Goal: Information Seeking & Learning: Find specific fact

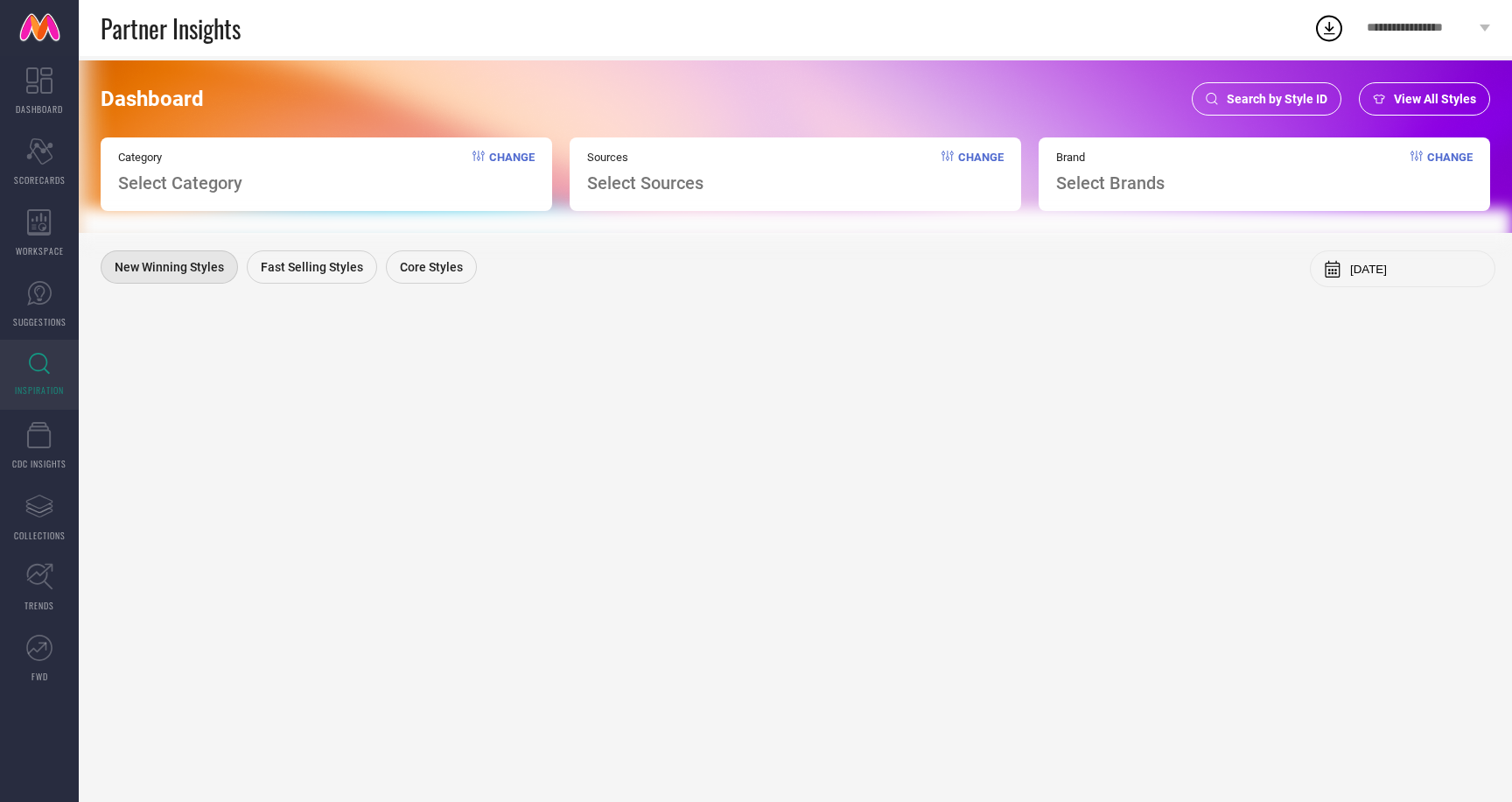
click at [1423, 101] on span "View All Styles" at bounding box center [1435, 99] width 82 height 14
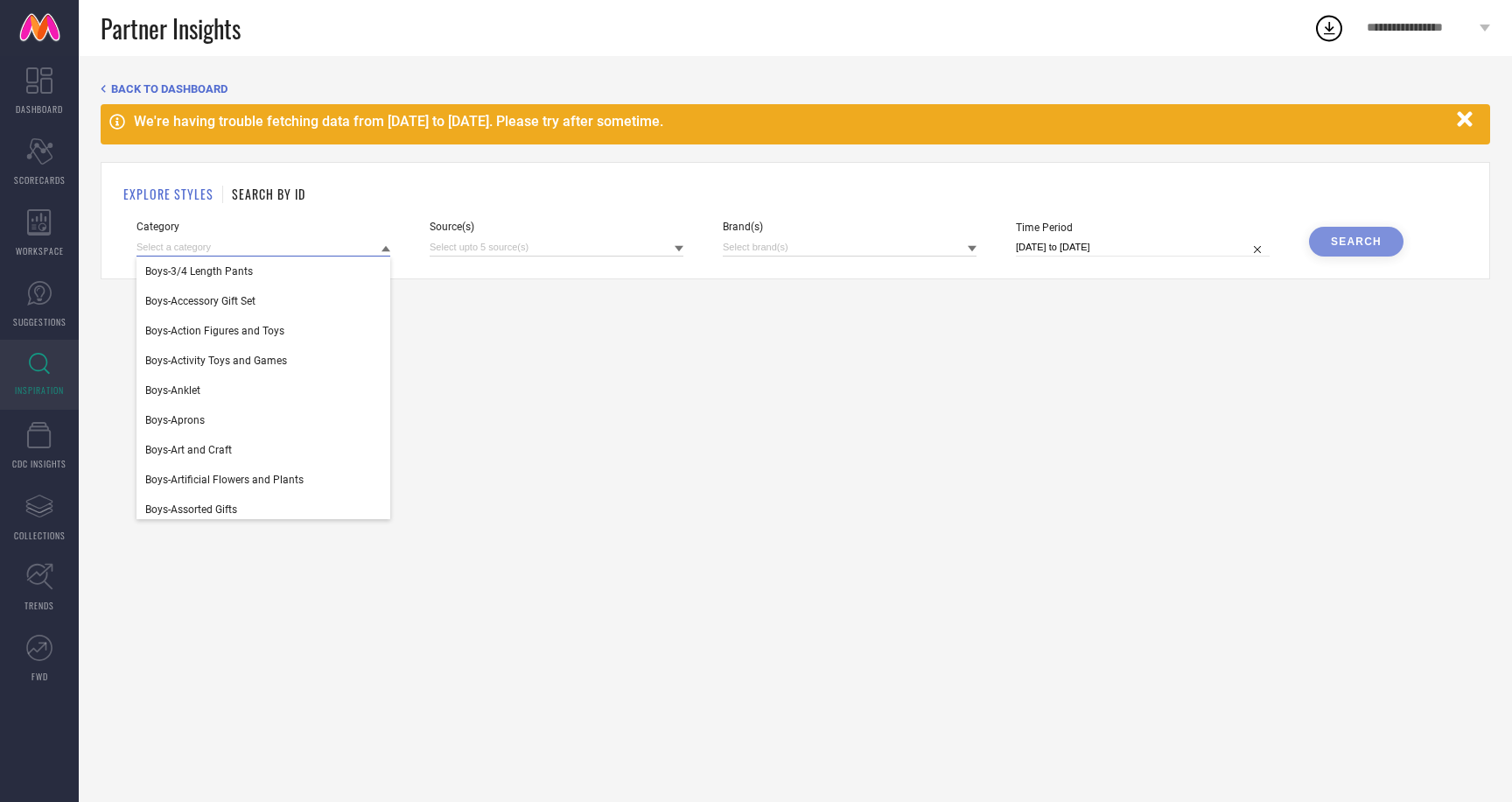
click at [163, 248] on input at bounding box center [263, 247] width 254 height 18
click at [109, 90] on div "BACK TO DASHBOARD" at bounding box center [795, 89] width 1389 height 13
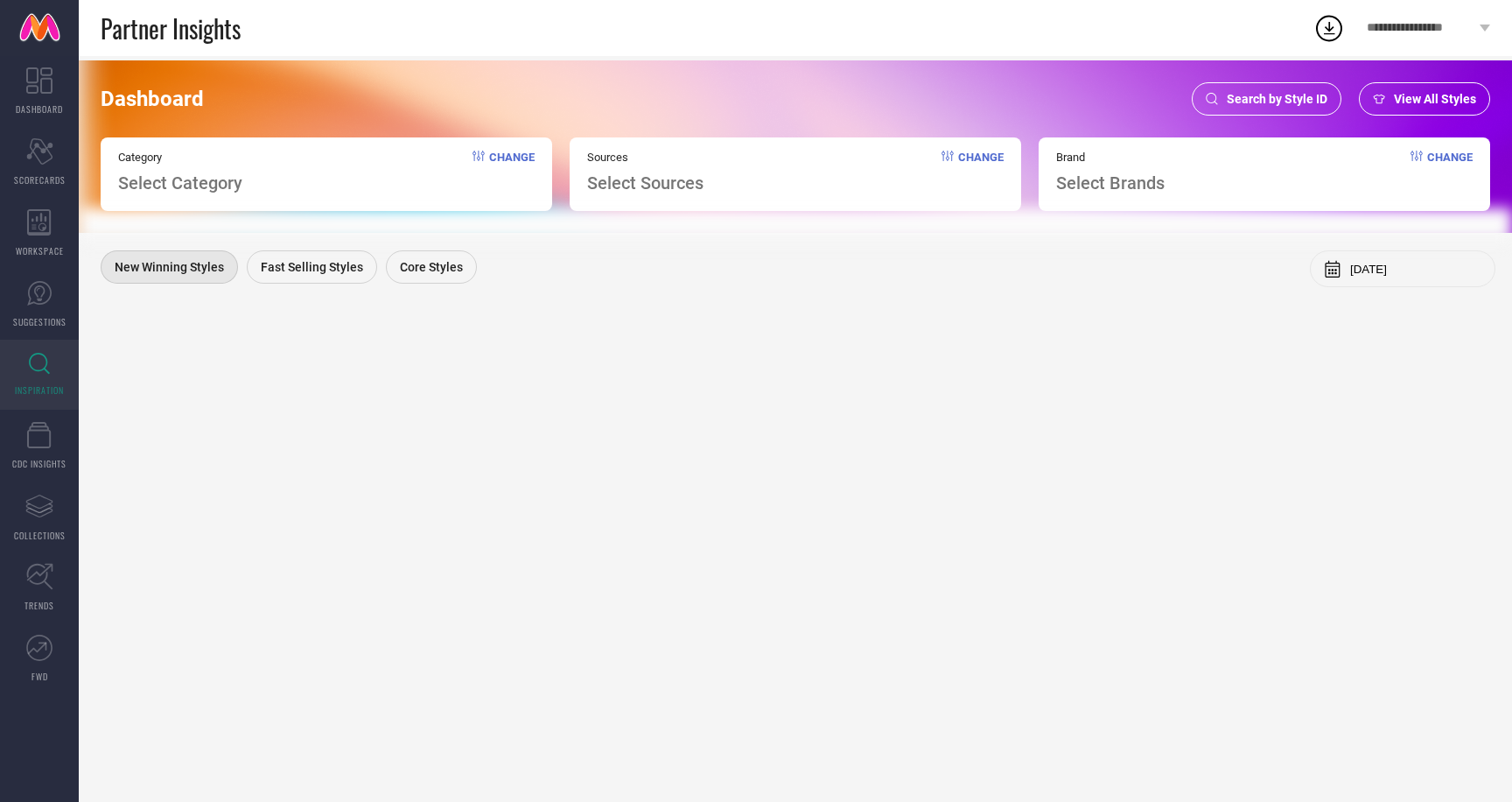
click at [1281, 102] on span "Search by Style ID" at bounding box center [1277, 99] width 101 height 14
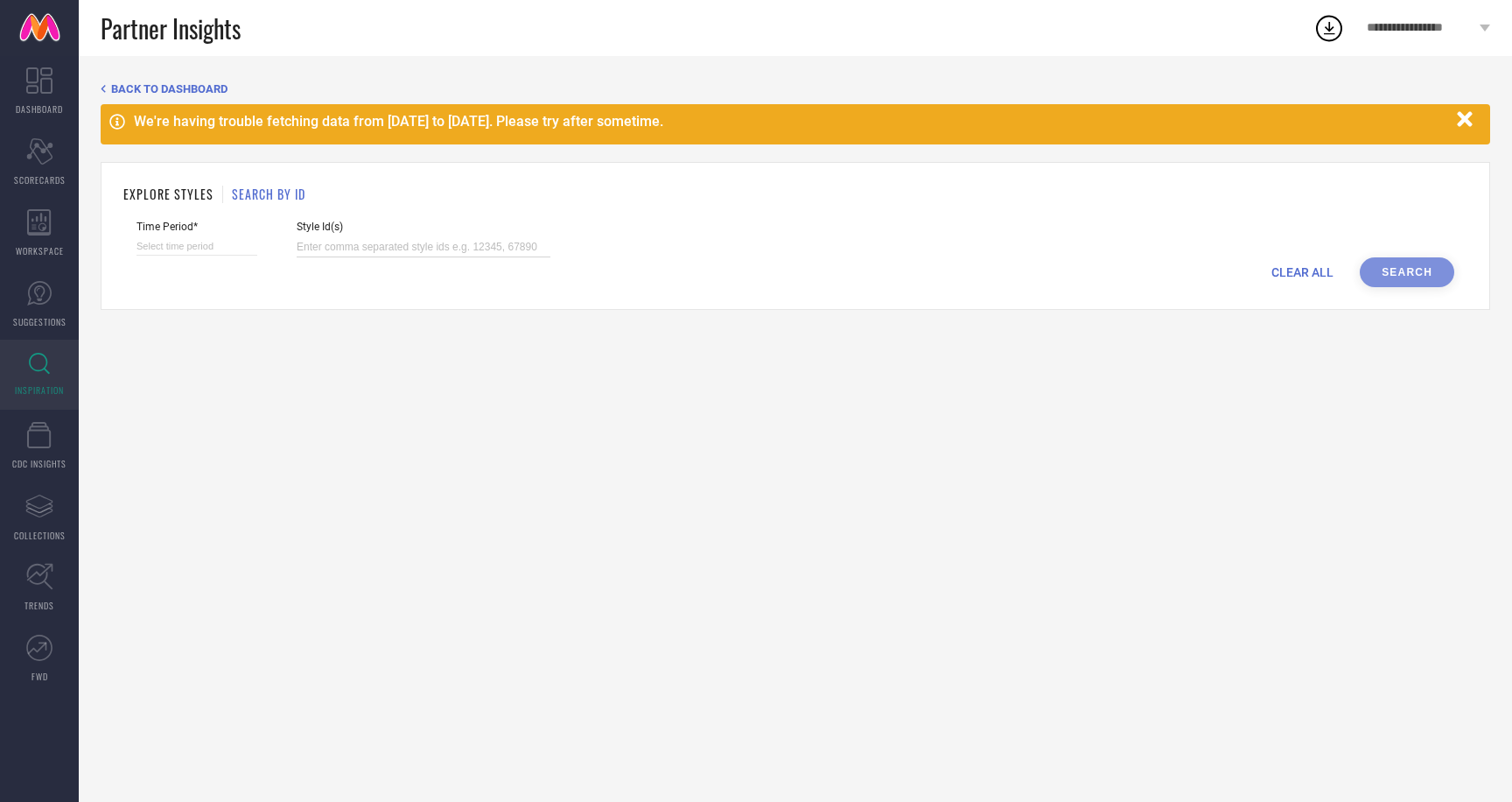
click at [313, 249] on input at bounding box center [423, 247] width 254 height 20
paste input "31552325 32459580 31552299 32459414 32285249 32459499 31307486 31690058 3246012…"
type input "31552325 32459580 31552299 32459414 32285249 32459499 31307486 31690058 3246012…"
click at [155, 244] on input at bounding box center [196, 246] width 121 height 18
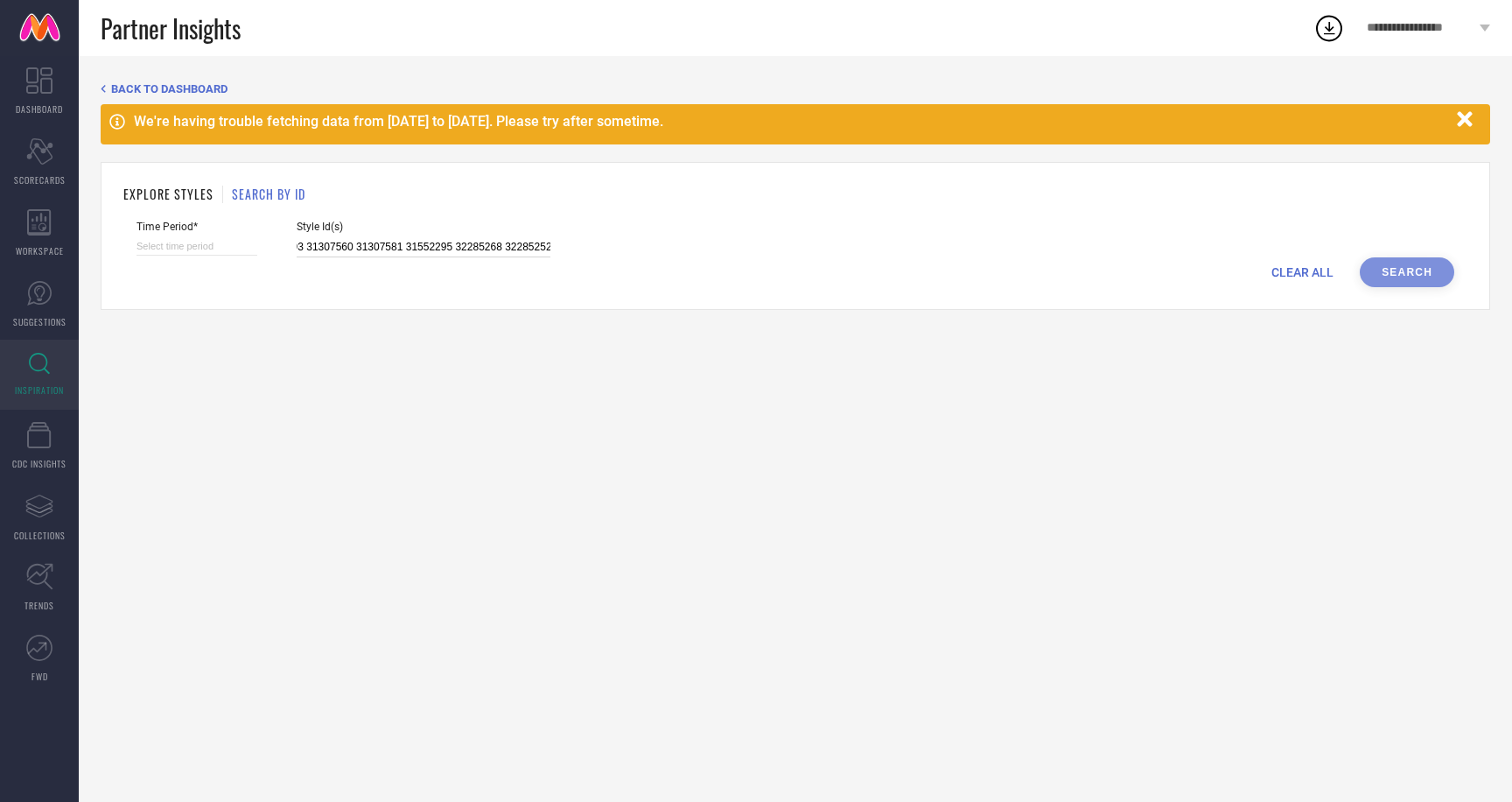
select select "7"
select select "2025"
select select "8"
select select "2025"
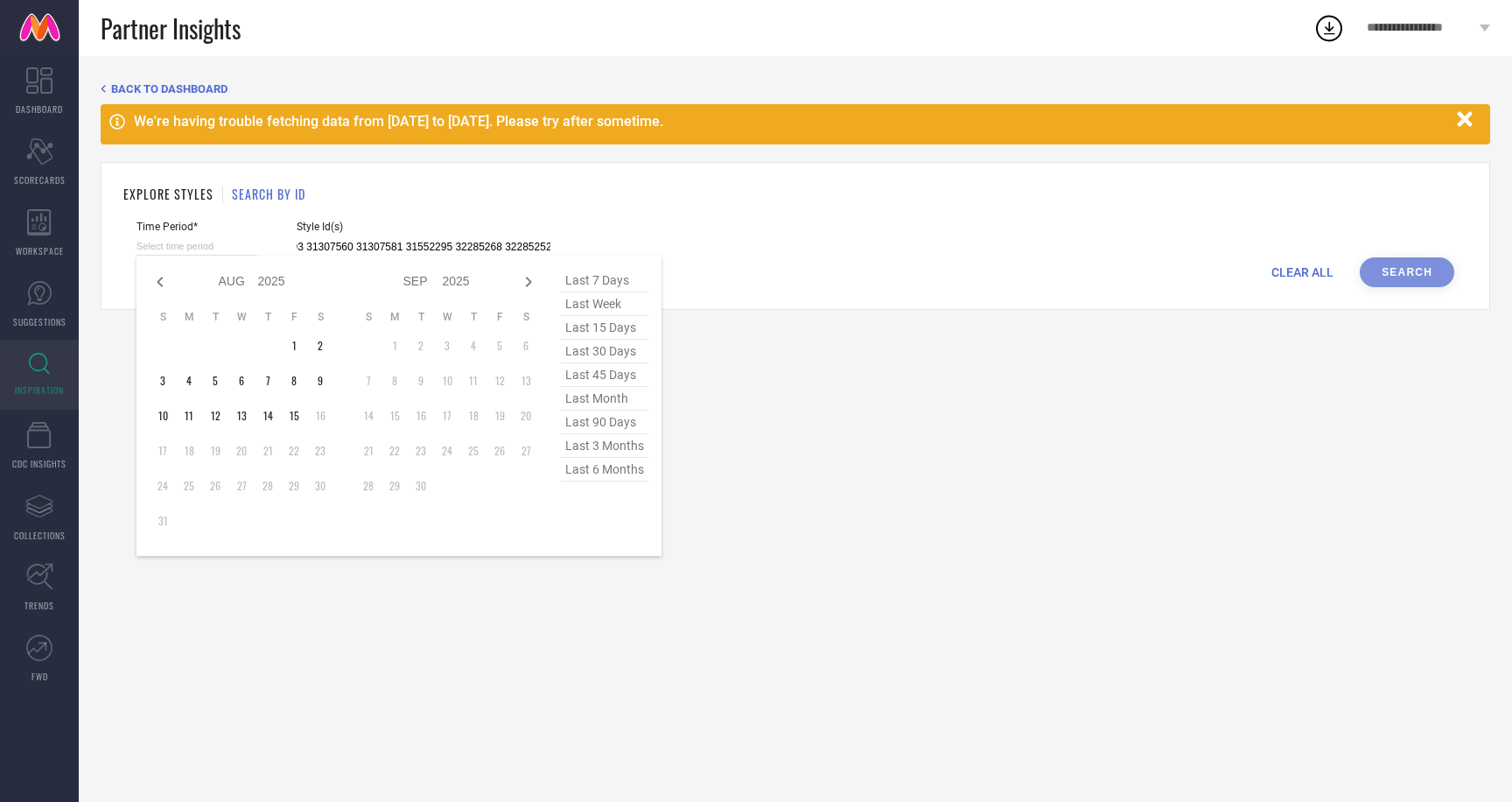
type input "31552325 32459580 31552299 32459414 32285249 32459499 31307486 31690058 3246012…"
click at [600, 476] on span "last 6 months" at bounding box center [604, 470] width 88 height 24
type input "01-02-2025 to 31-07-2025"
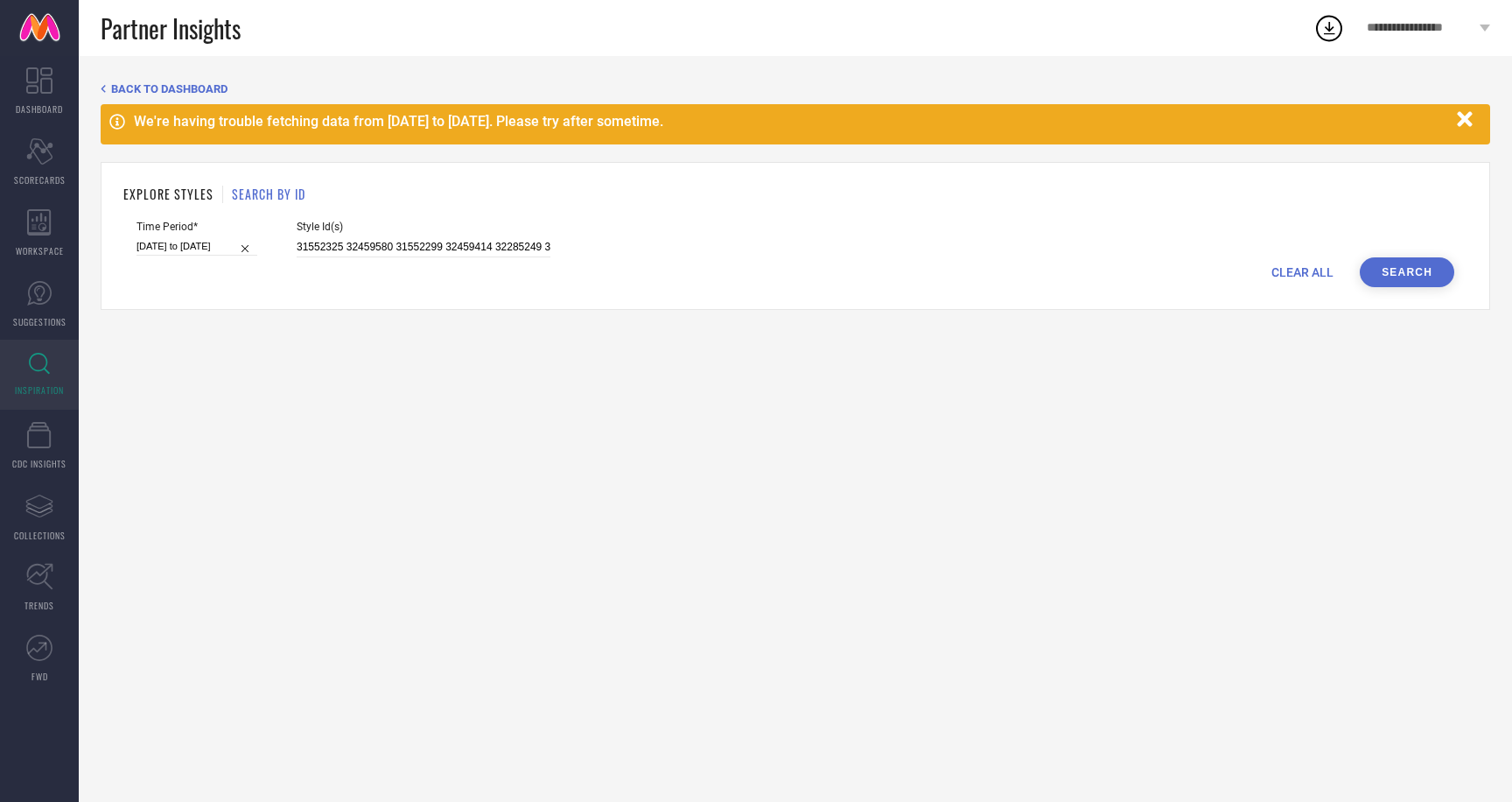
click at [1417, 266] on button "Search" at bounding box center [1407, 272] width 94 height 30
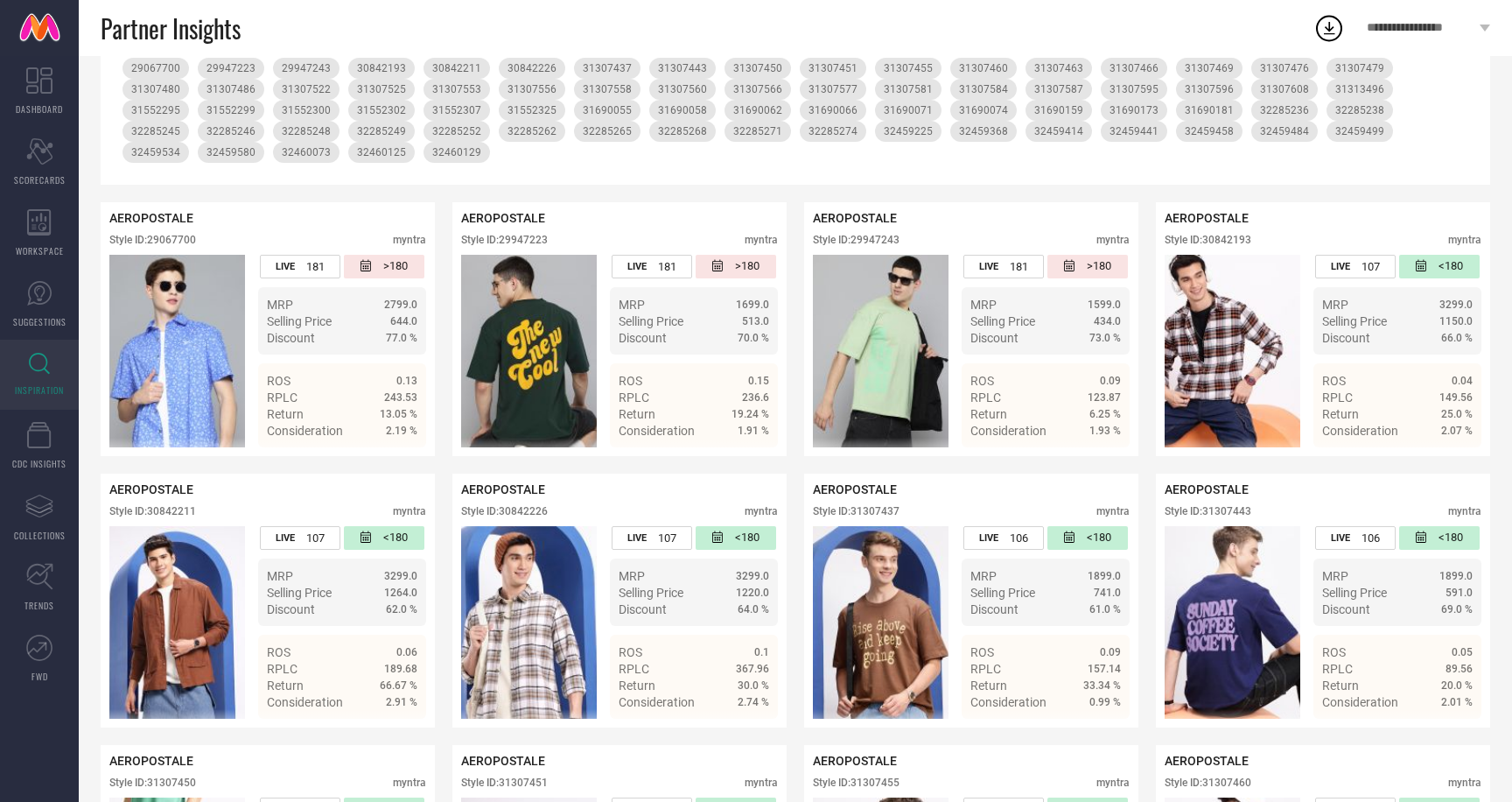
scroll to position [345, 0]
click at [1197, 341] on img at bounding box center [1232, 350] width 136 height 193
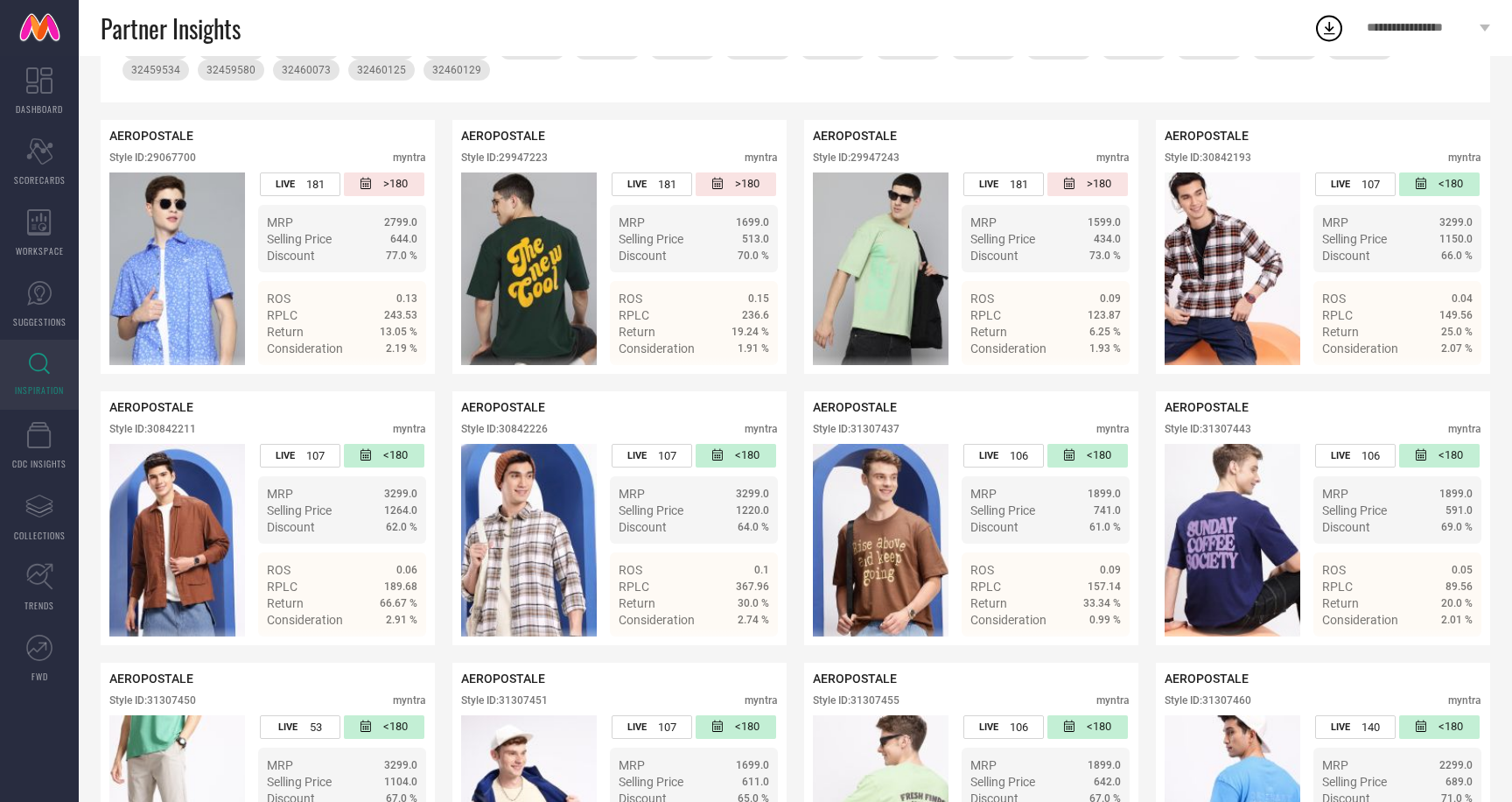
scroll to position [427, 0]
click at [399, 345] on span "Details" at bounding box center [398, 348] width 40 height 14
click at [1453, 352] on span "Details" at bounding box center [1453, 348] width 40 height 14
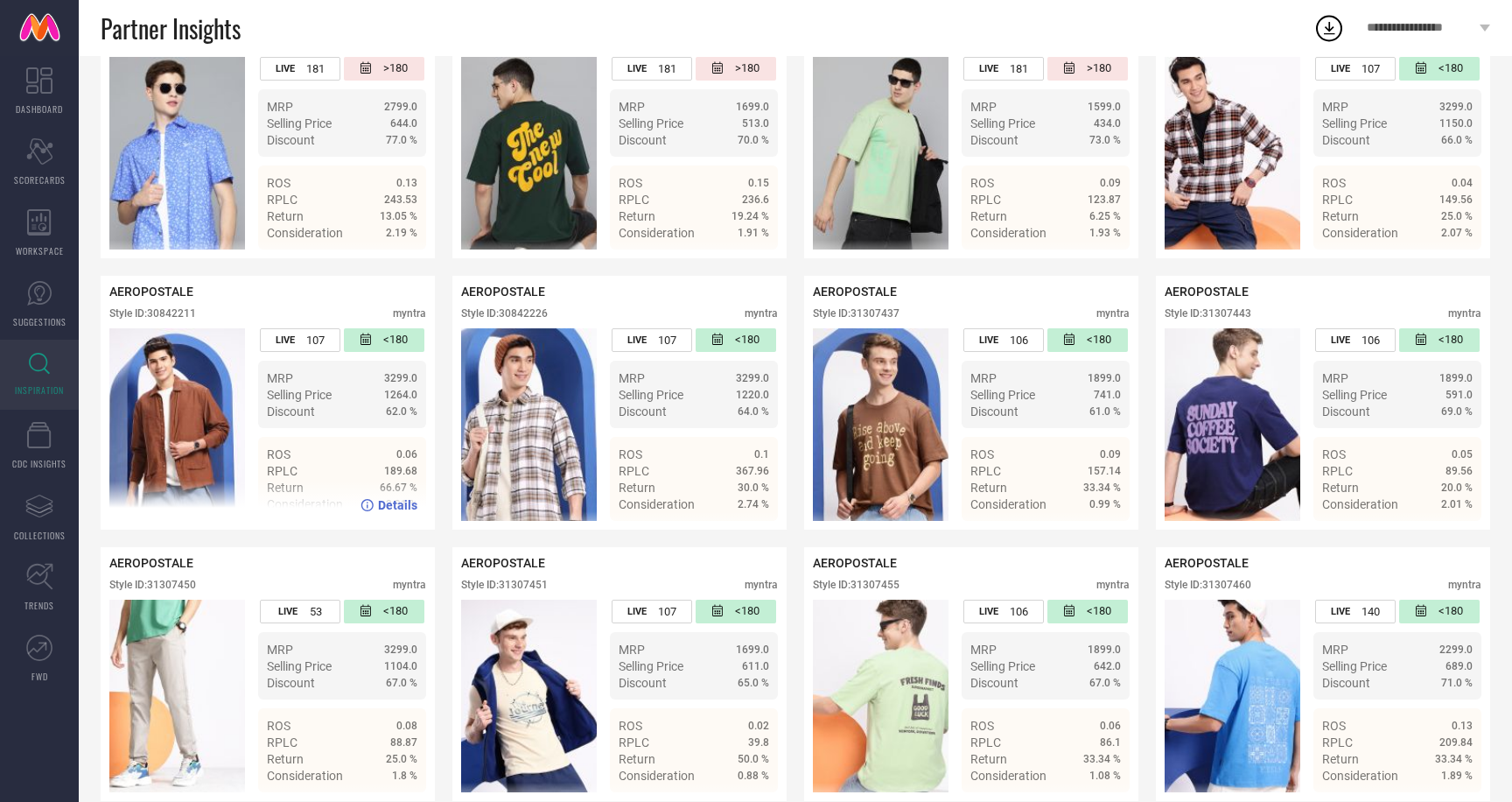
scroll to position [546, 0]
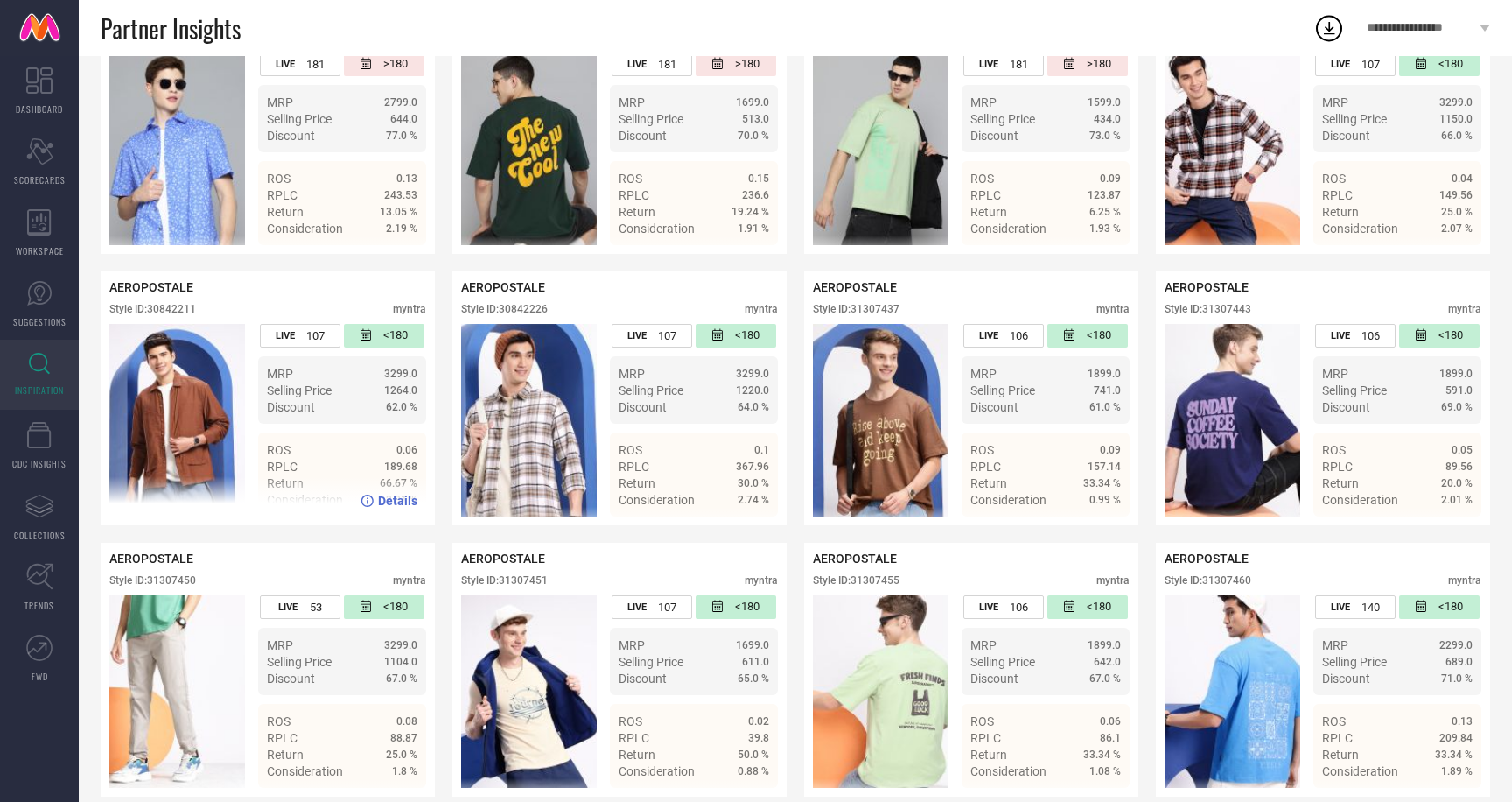
click at [399, 500] on span "Details" at bounding box center [398, 500] width 40 height 14
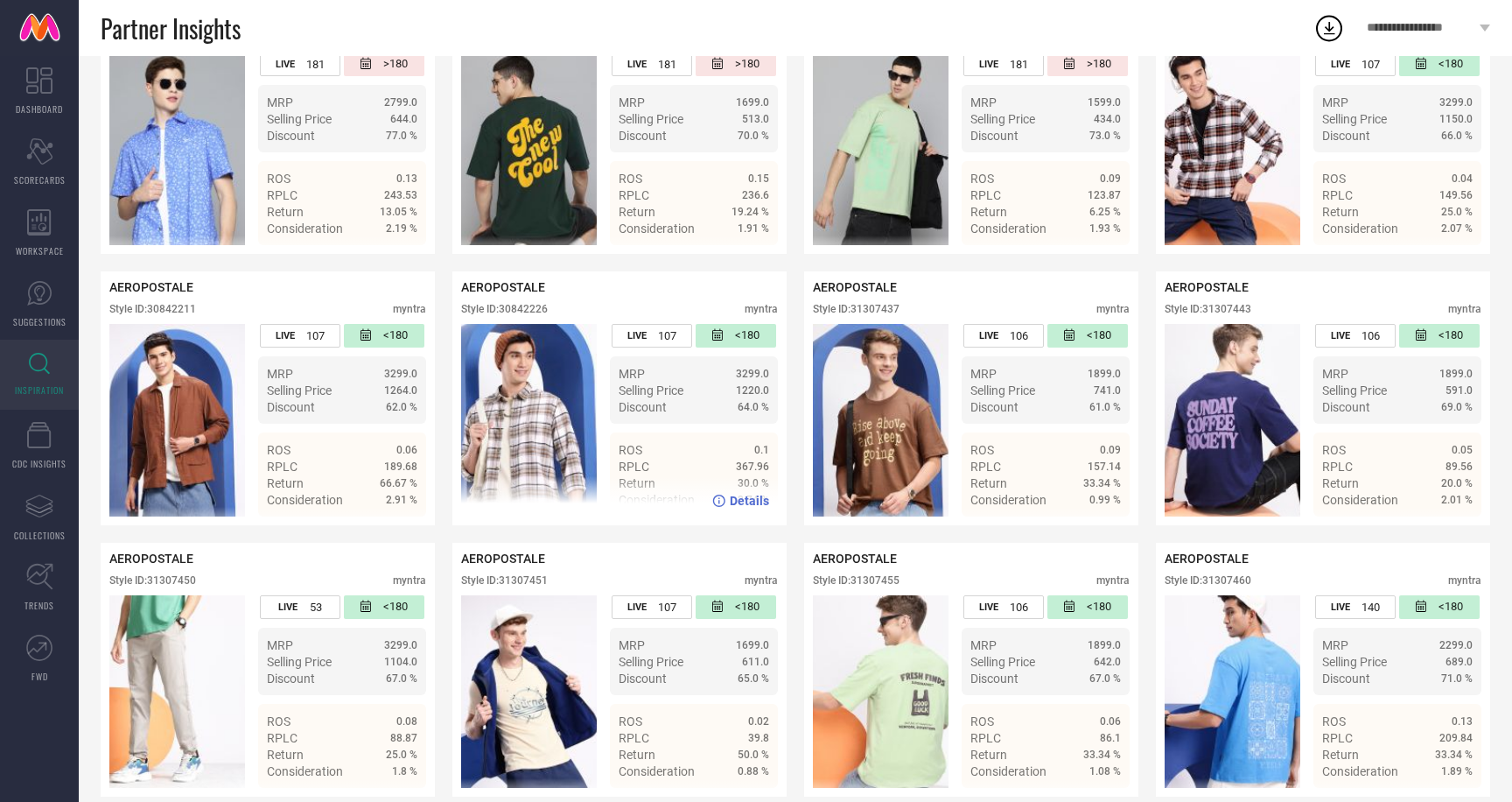
click at [751, 501] on span "Details" at bounding box center [749, 500] width 40 height 14
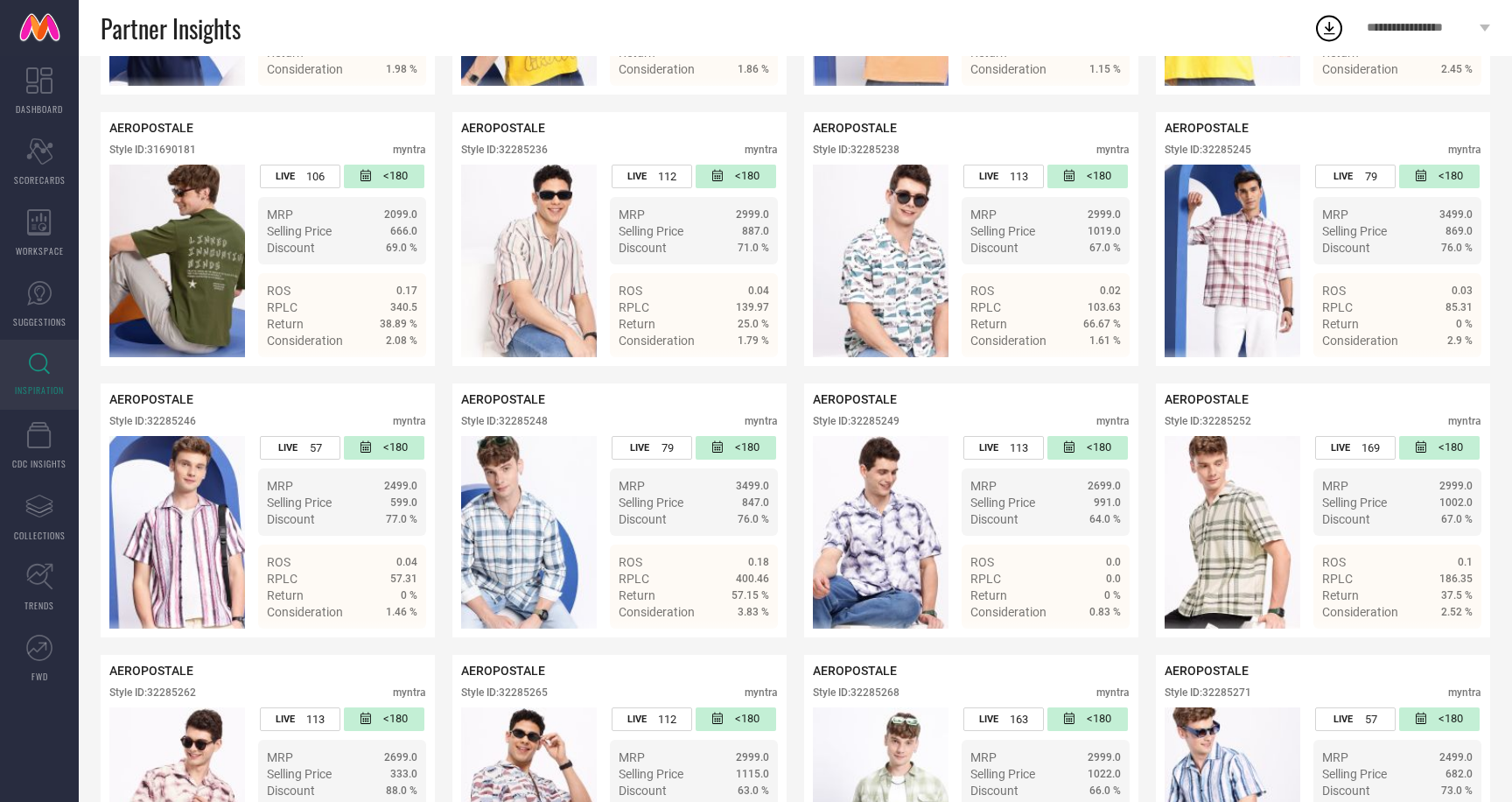
scroll to position [3692, 0]
click at [743, 344] on span "Details" at bounding box center [749, 340] width 40 height 14
click at [1112, 346] on span "Details" at bounding box center [1101, 340] width 40 height 14
click at [1453, 345] on span "Details" at bounding box center [1453, 340] width 40 height 14
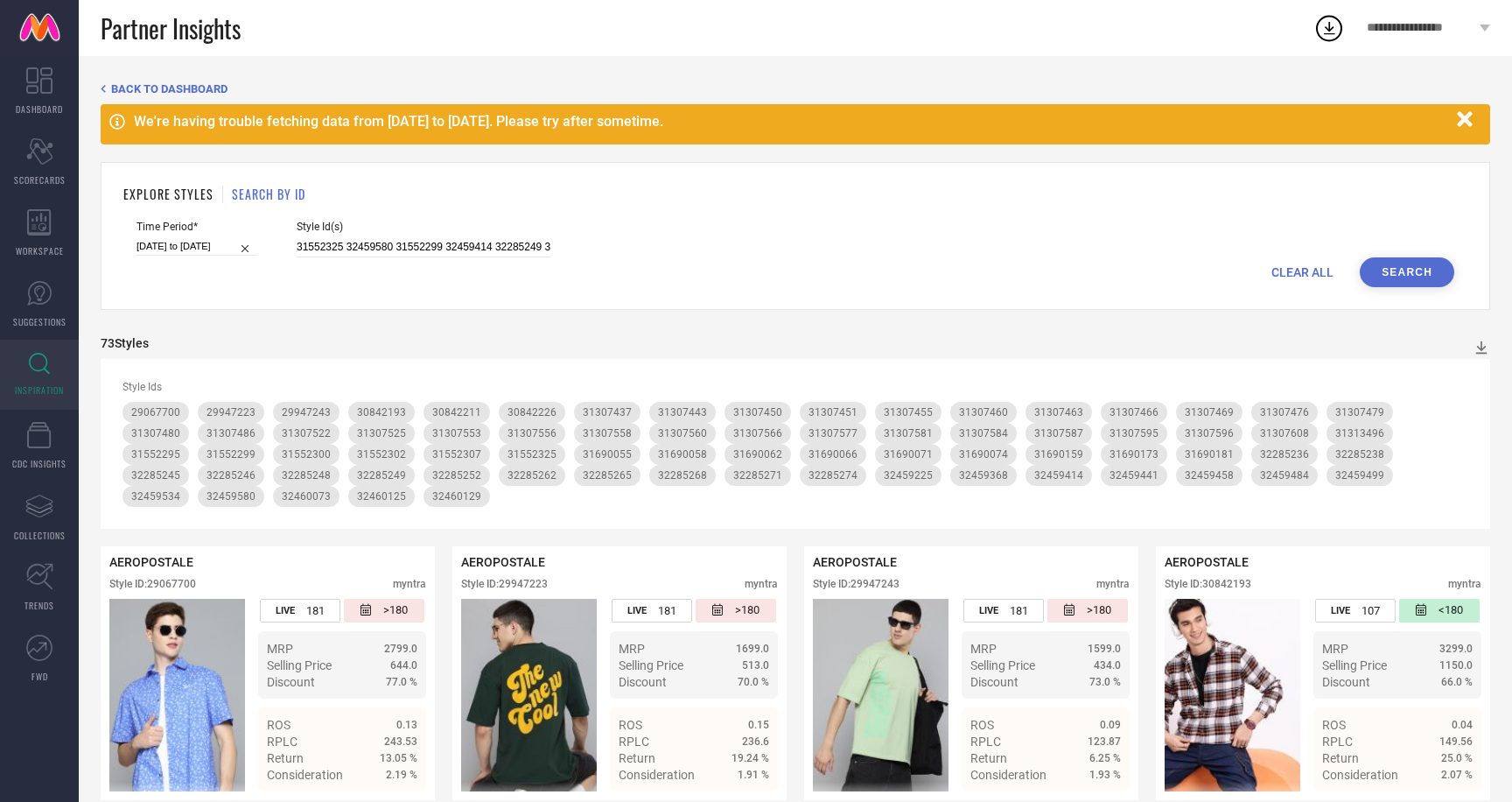
scroll to position [495, 0]
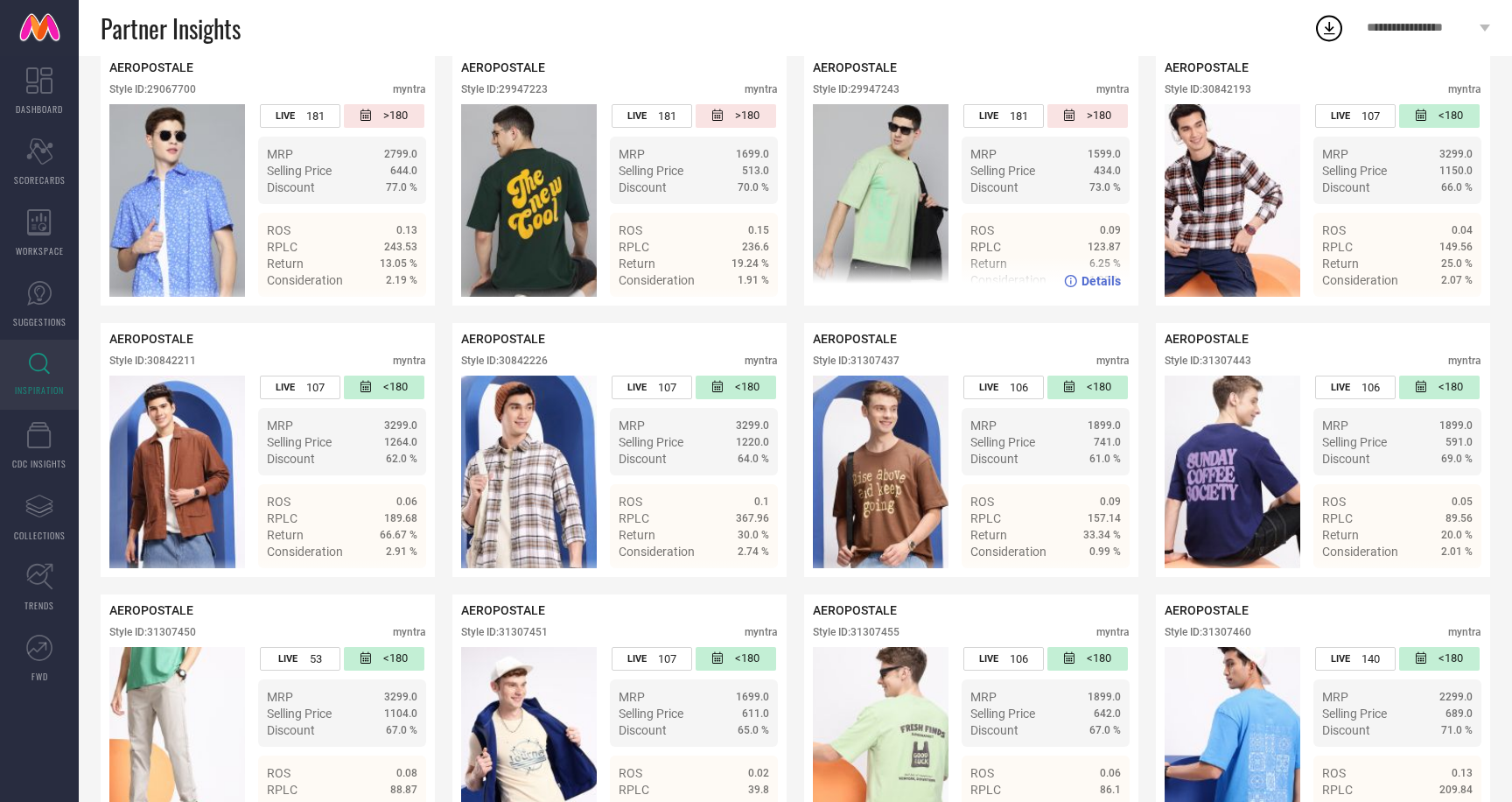
click at [1096, 281] on span "Details" at bounding box center [1101, 281] width 40 height 14
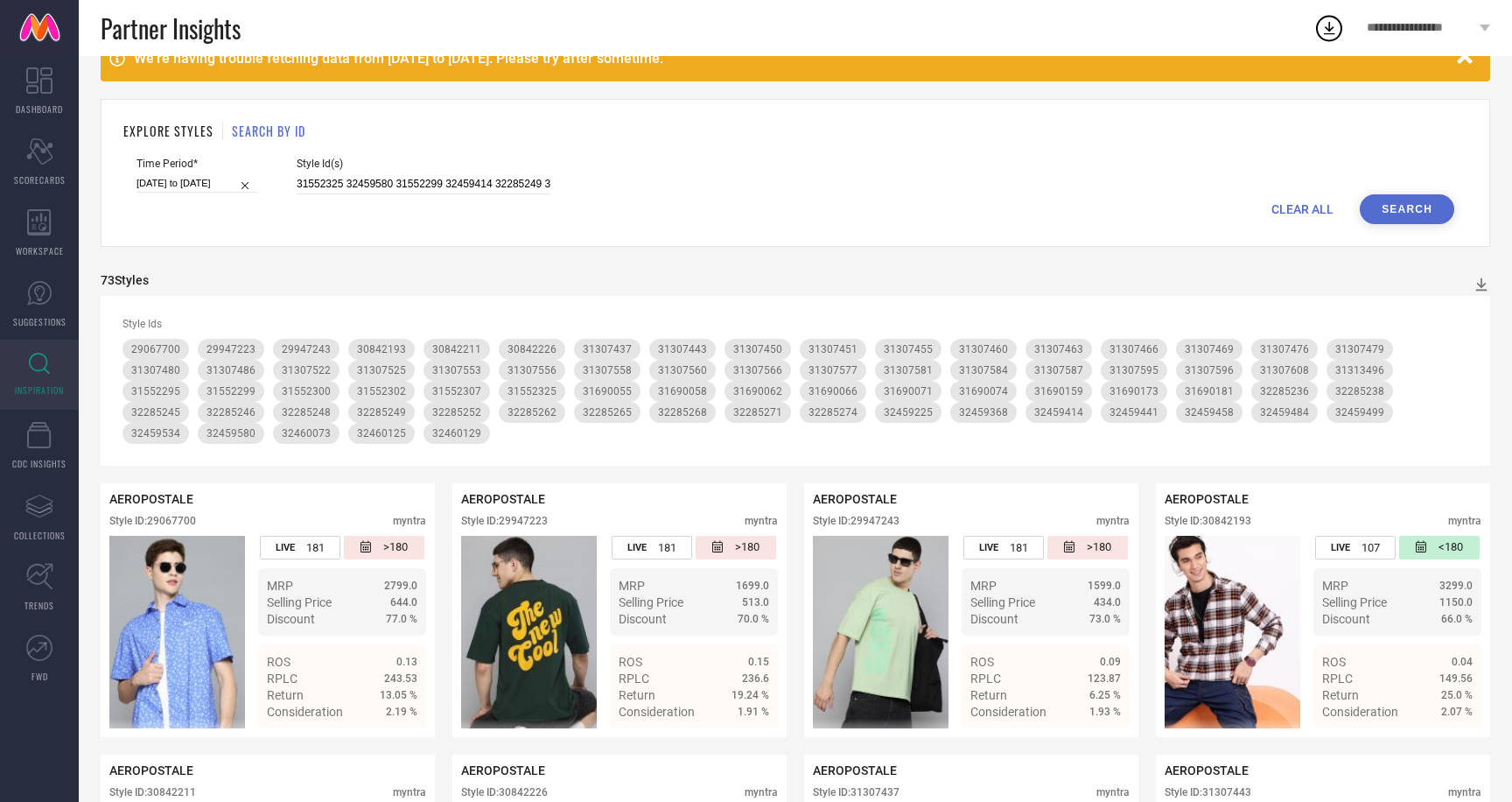
scroll to position [0, 0]
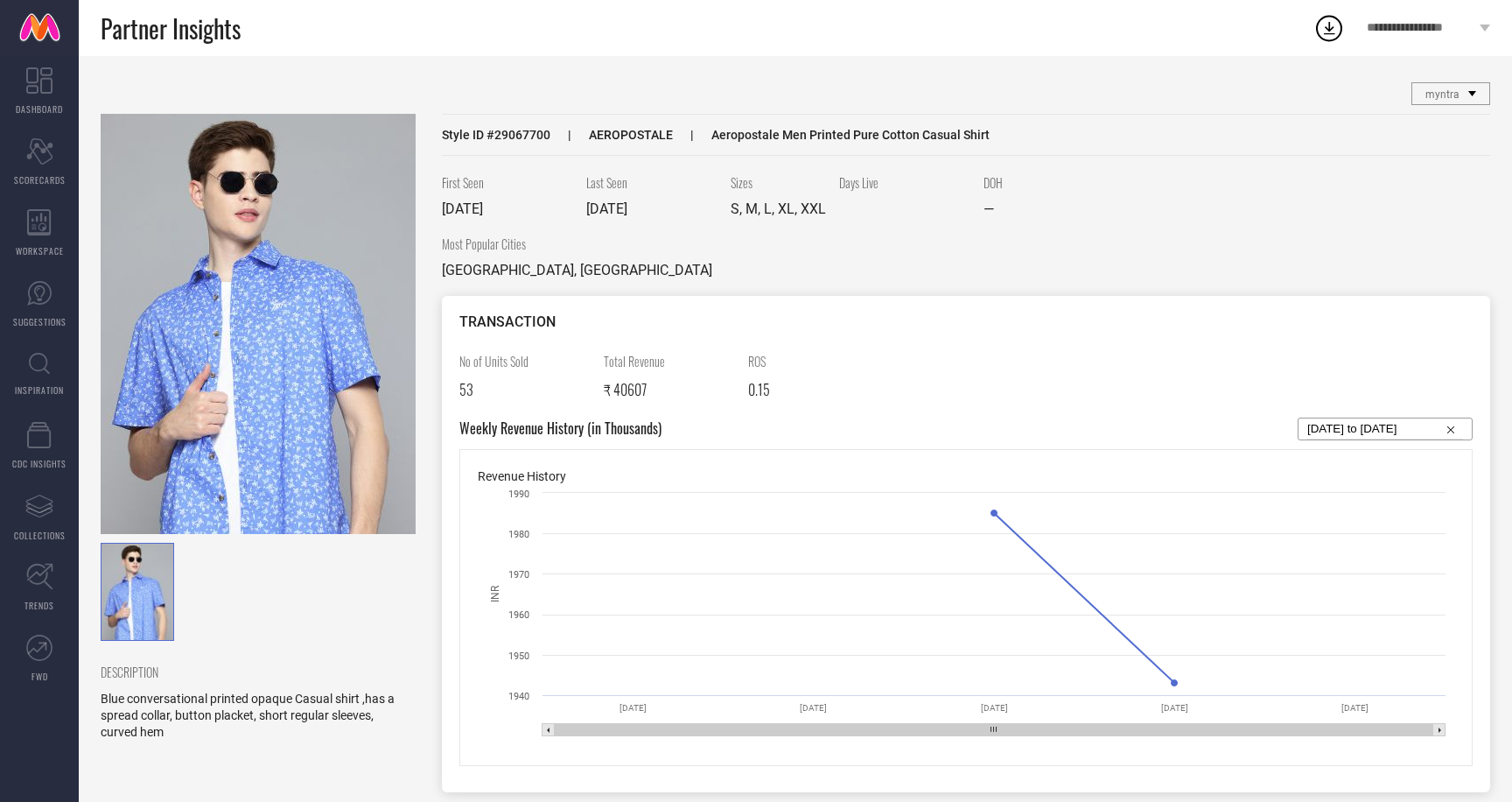
click at [276, 336] on img at bounding box center [257, 323] width 315 height 420
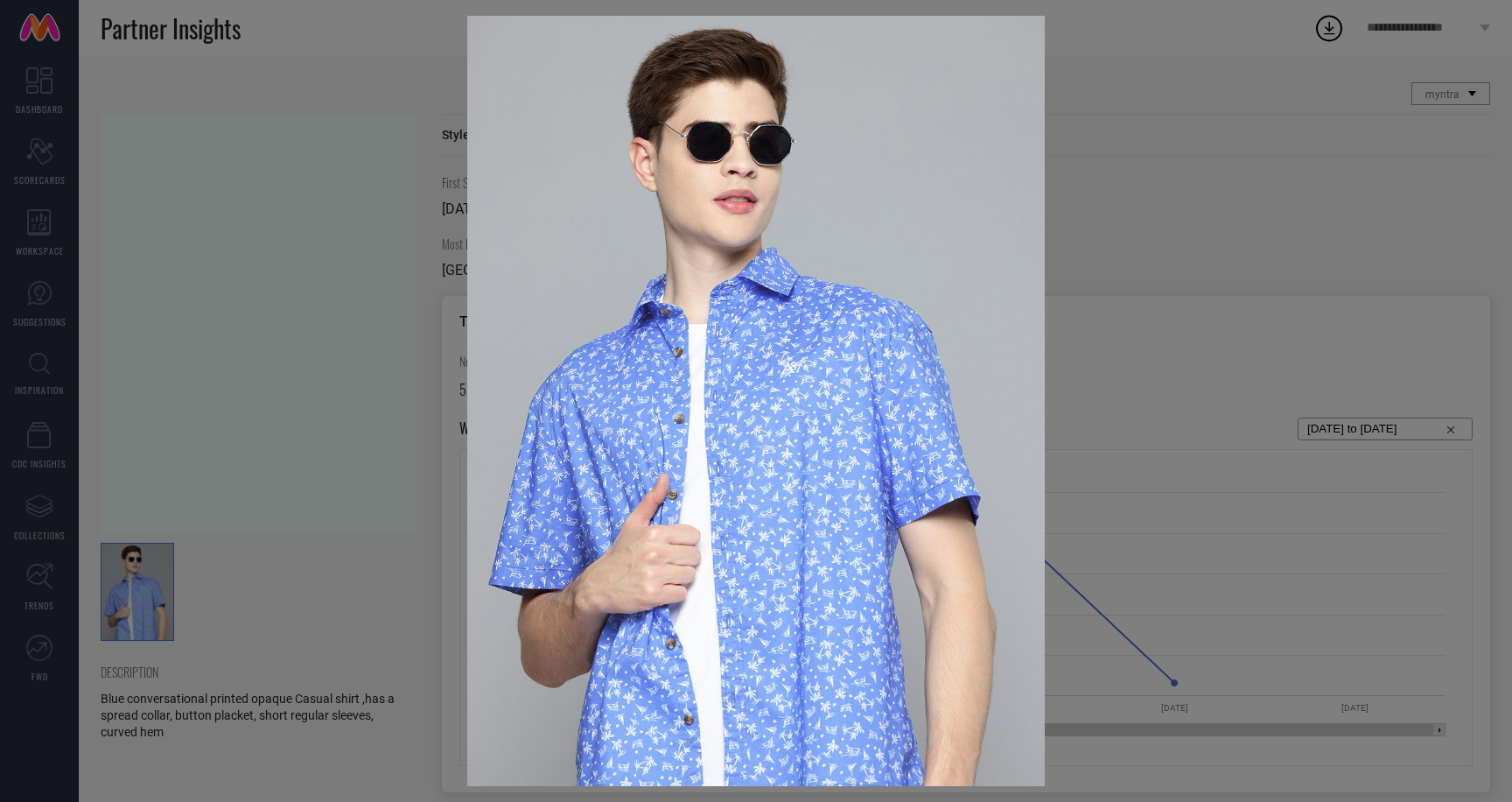
click at [324, 297] on div at bounding box center [756, 401] width 1512 height 802
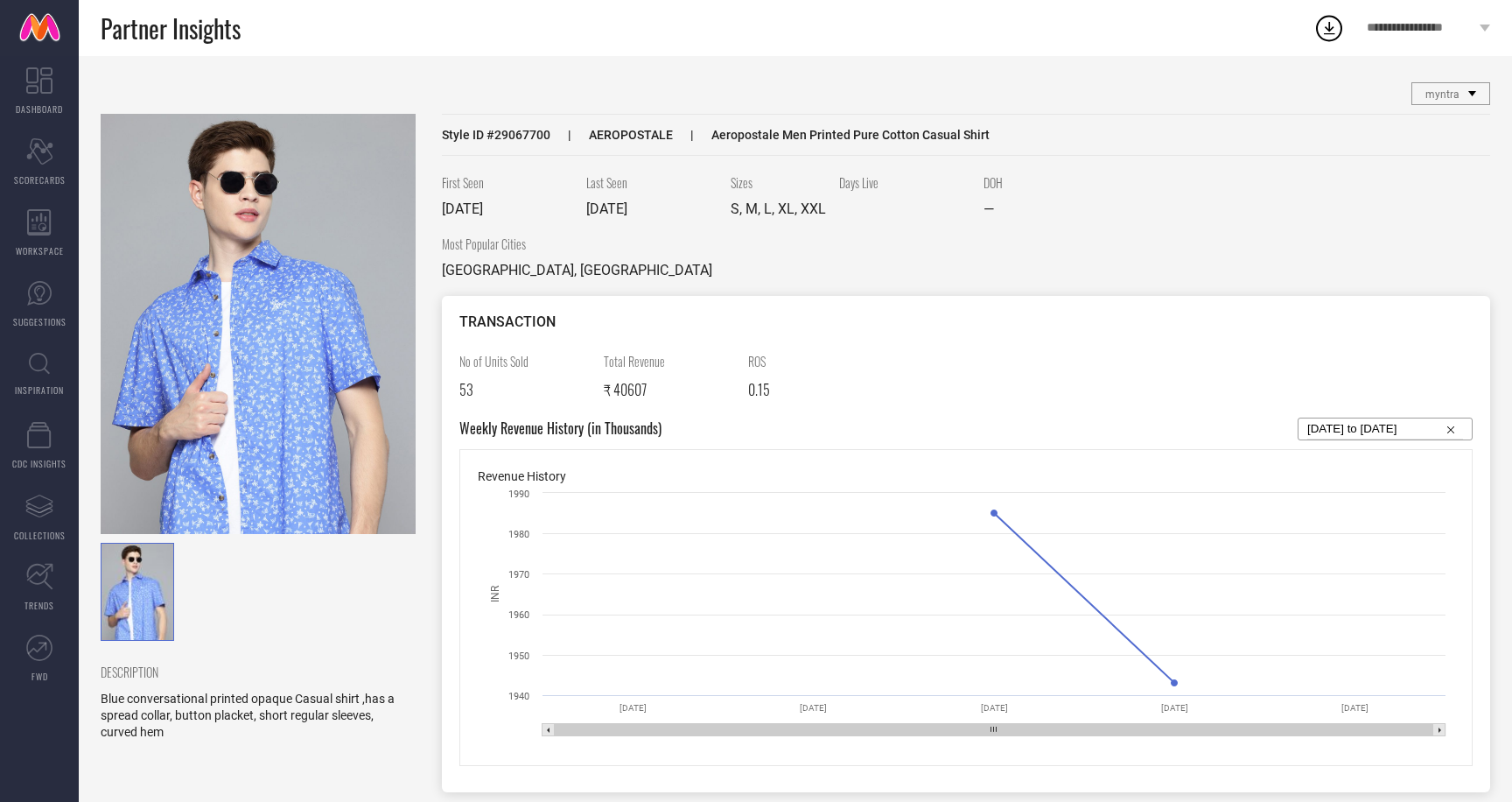
click at [273, 284] on img at bounding box center [257, 323] width 315 height 420
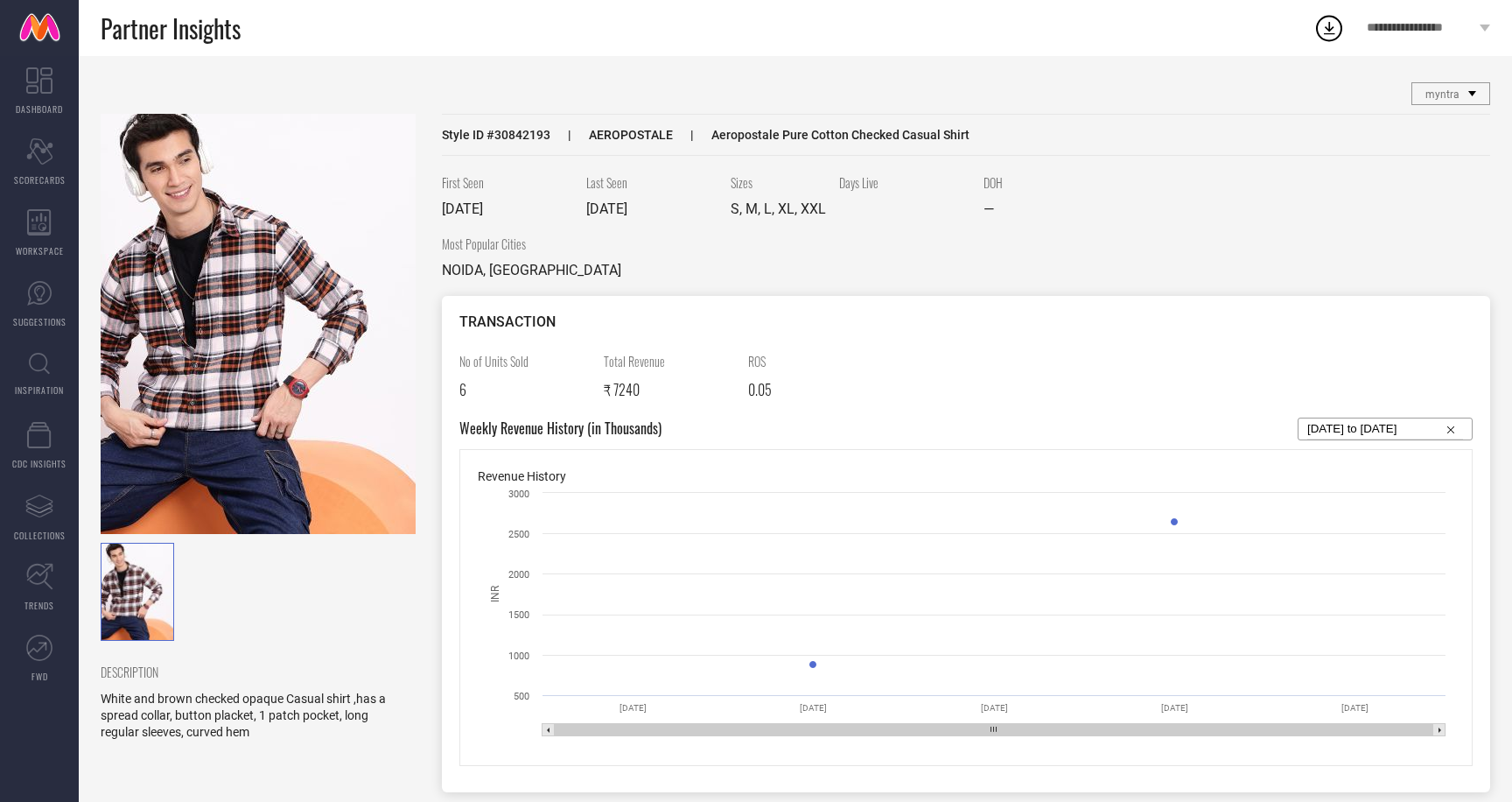
click at [230, 388] on img at bounding box center [257, 323] width 315 height 420
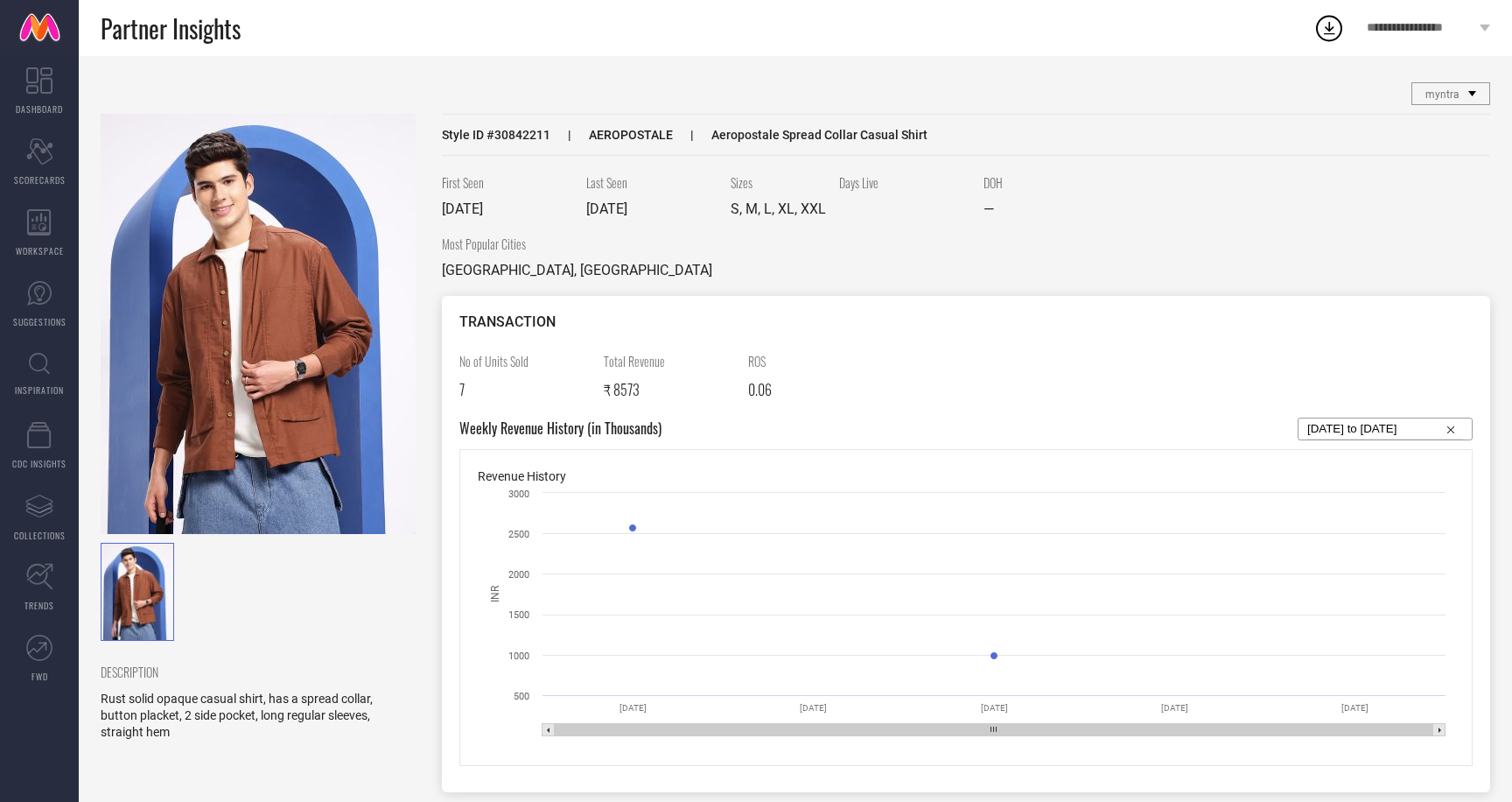
click at [227, 365] on img at bounding box center [257, 323] width 315 height 420
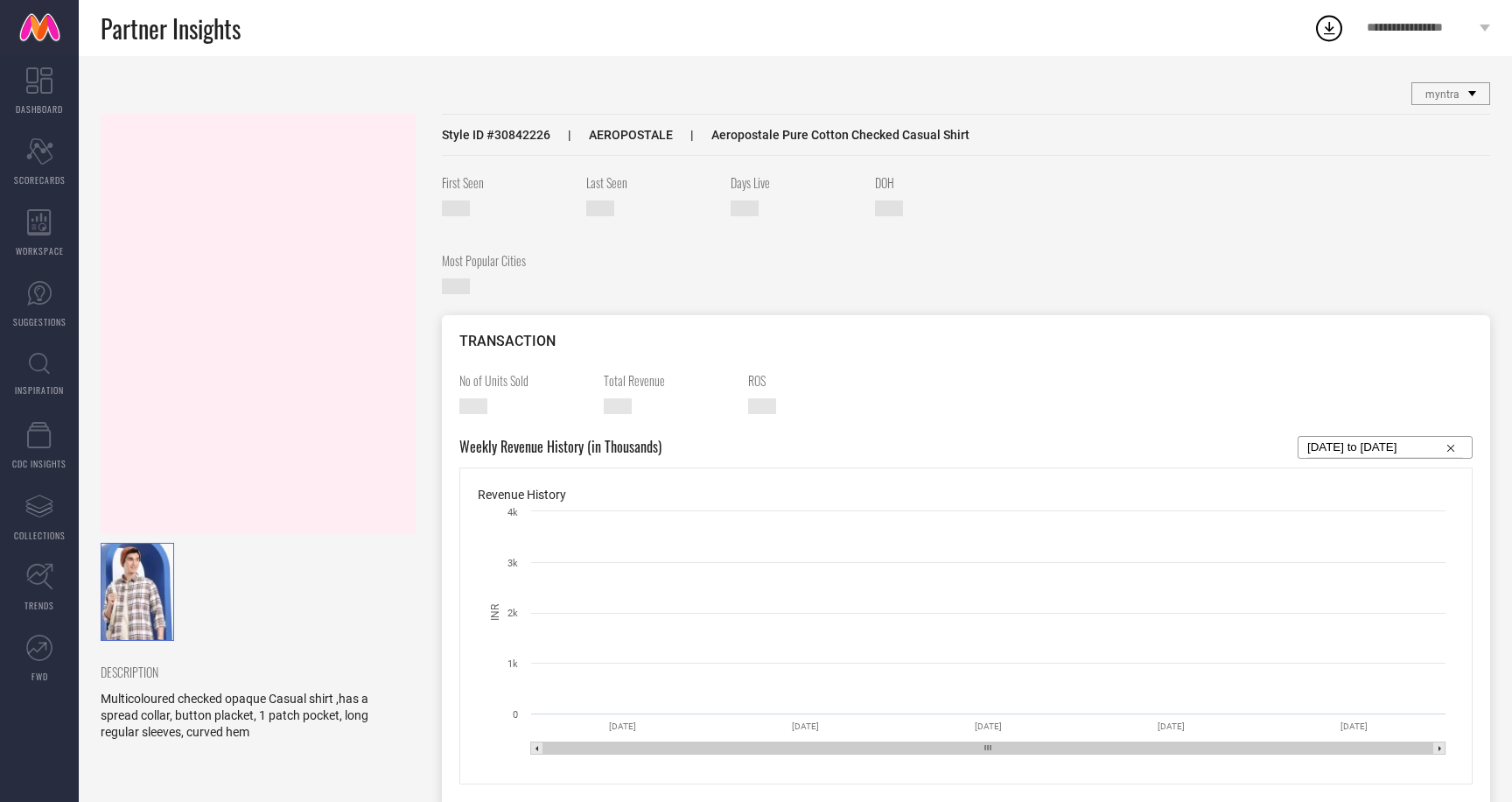
click at [197, 204] on div at bounding box center [257, 323] width 315 height 420
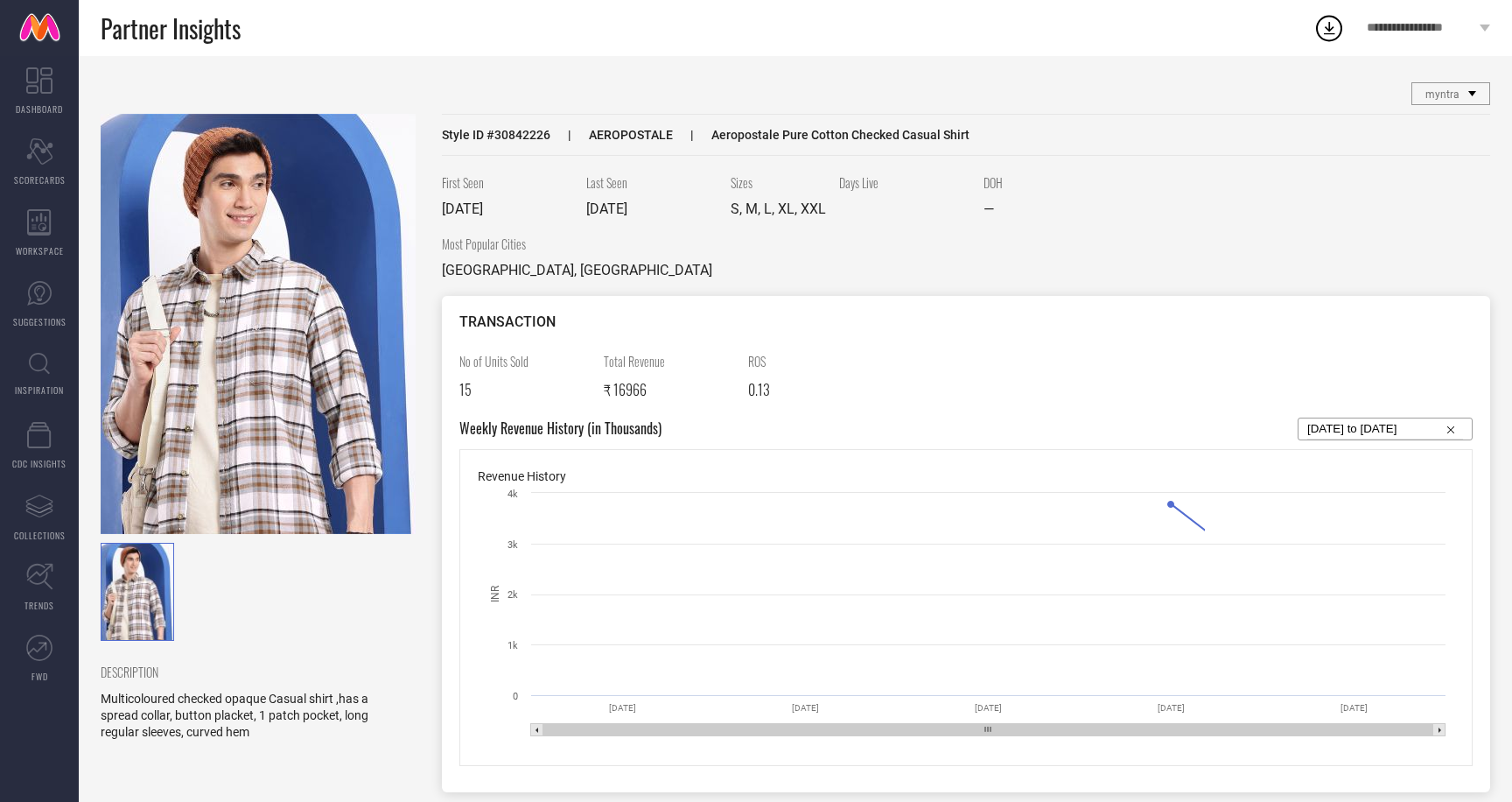
click at [266, 316] on img at bounding box center [257, 323] width 315 height 420
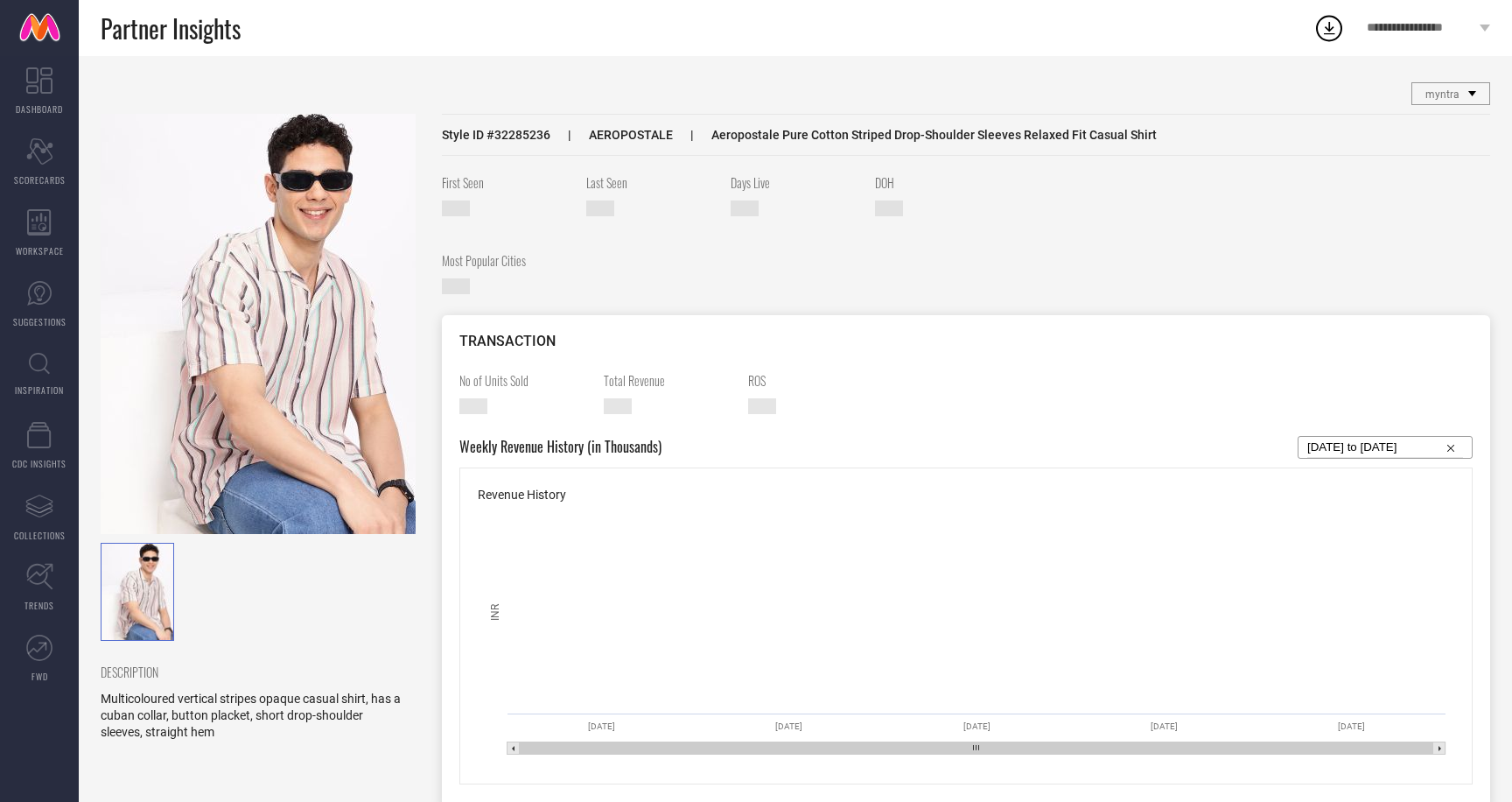
click at [198, 256] on img at bounding box center [257, 323] width 315 height 420
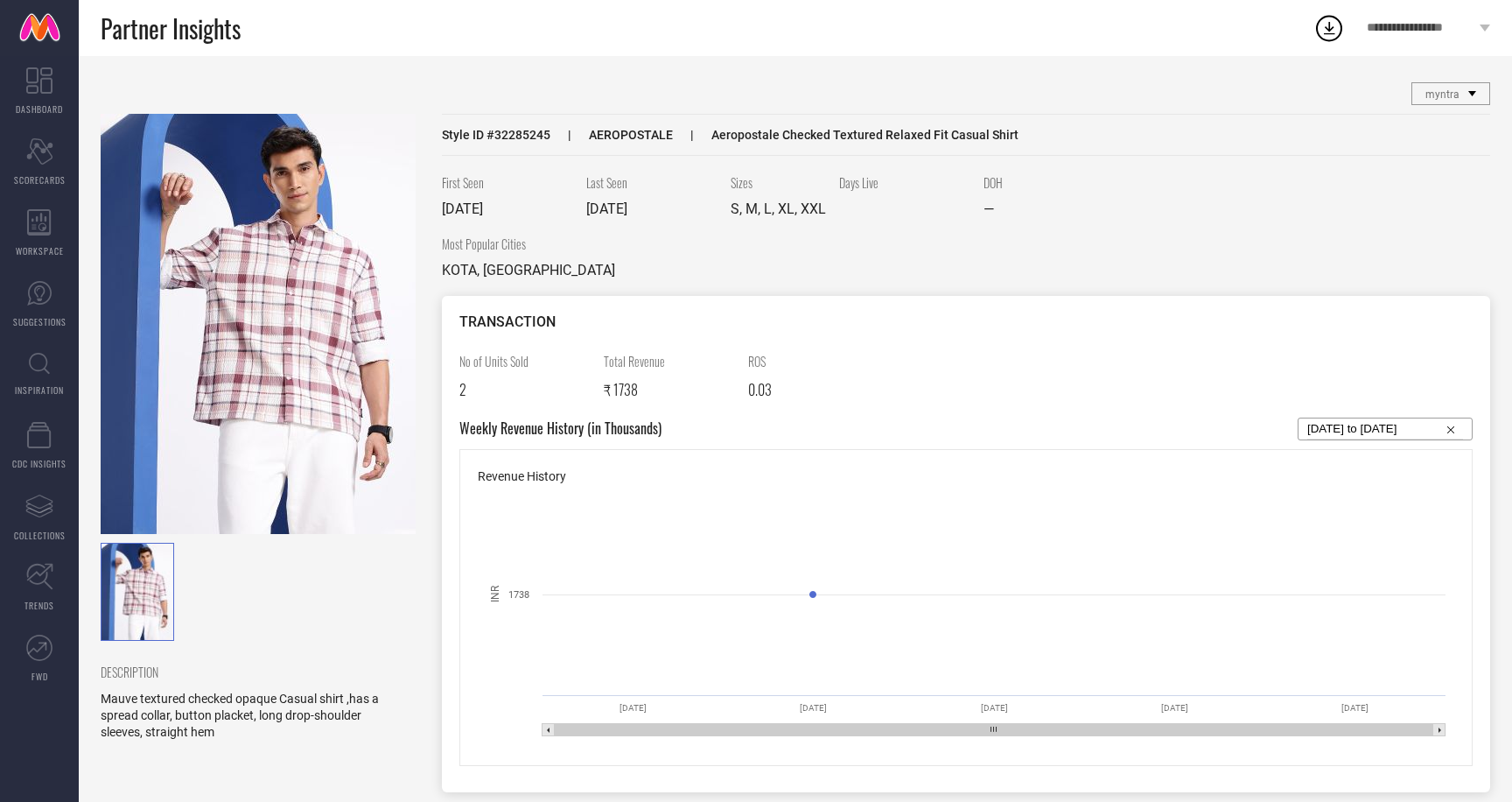
click at [326, 291] on img at bounding box center [257, 323] width 315 height 420
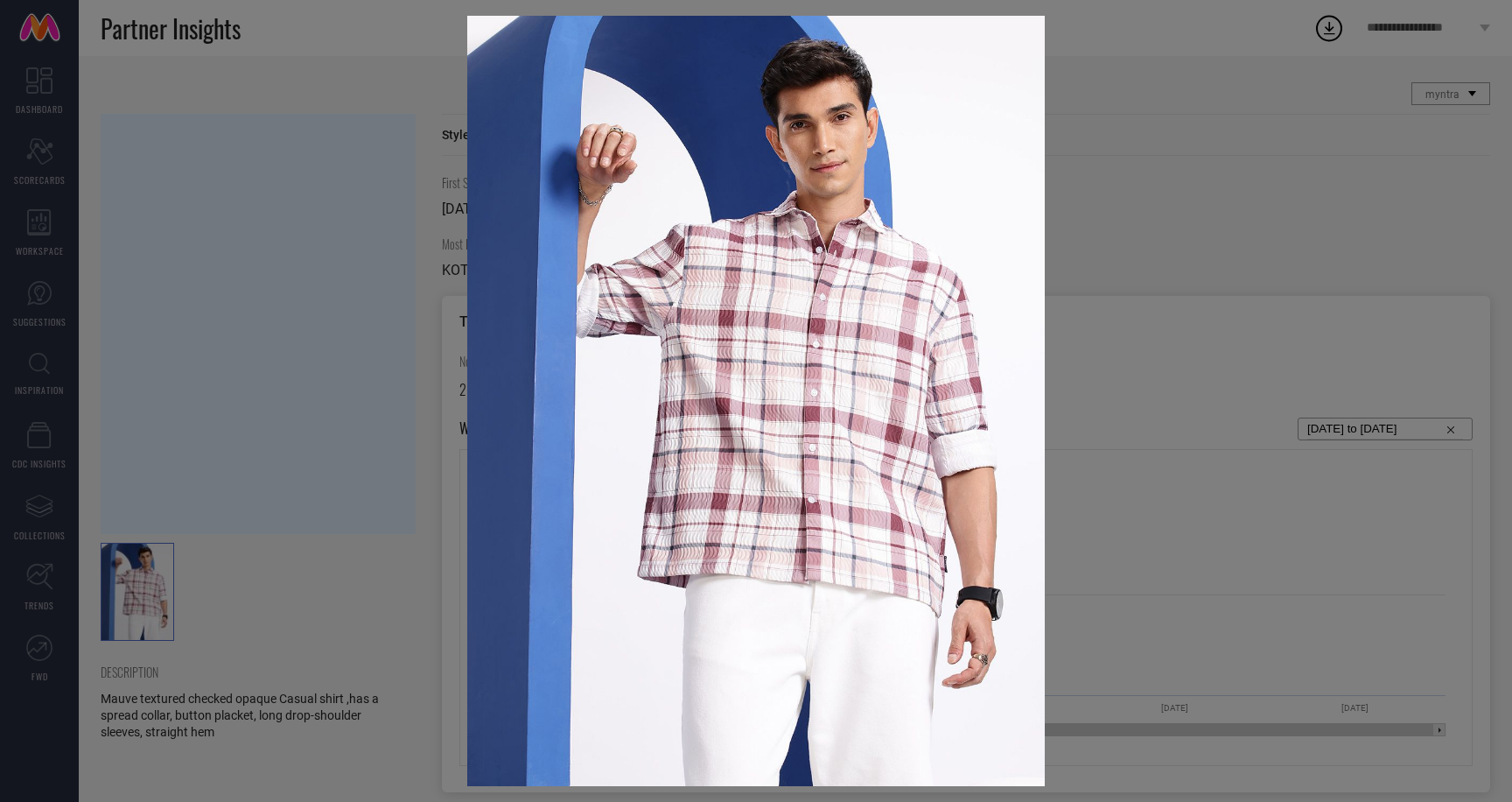
click at [376, 240] on div at bounding box center [756, 401] width 1512 height 802
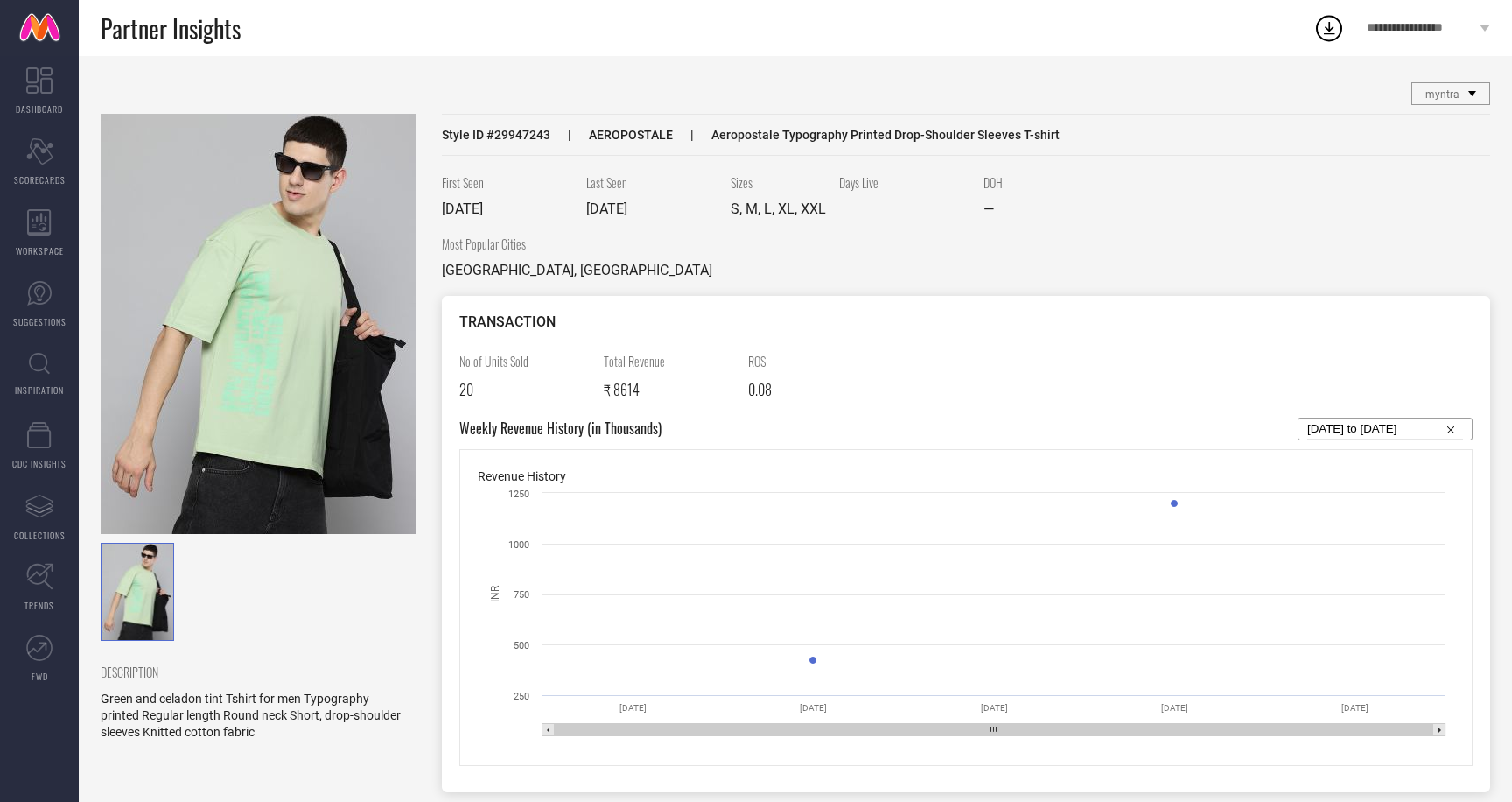
click at [268, 307] on img at bounding box center [257, 323] width 315 height 420
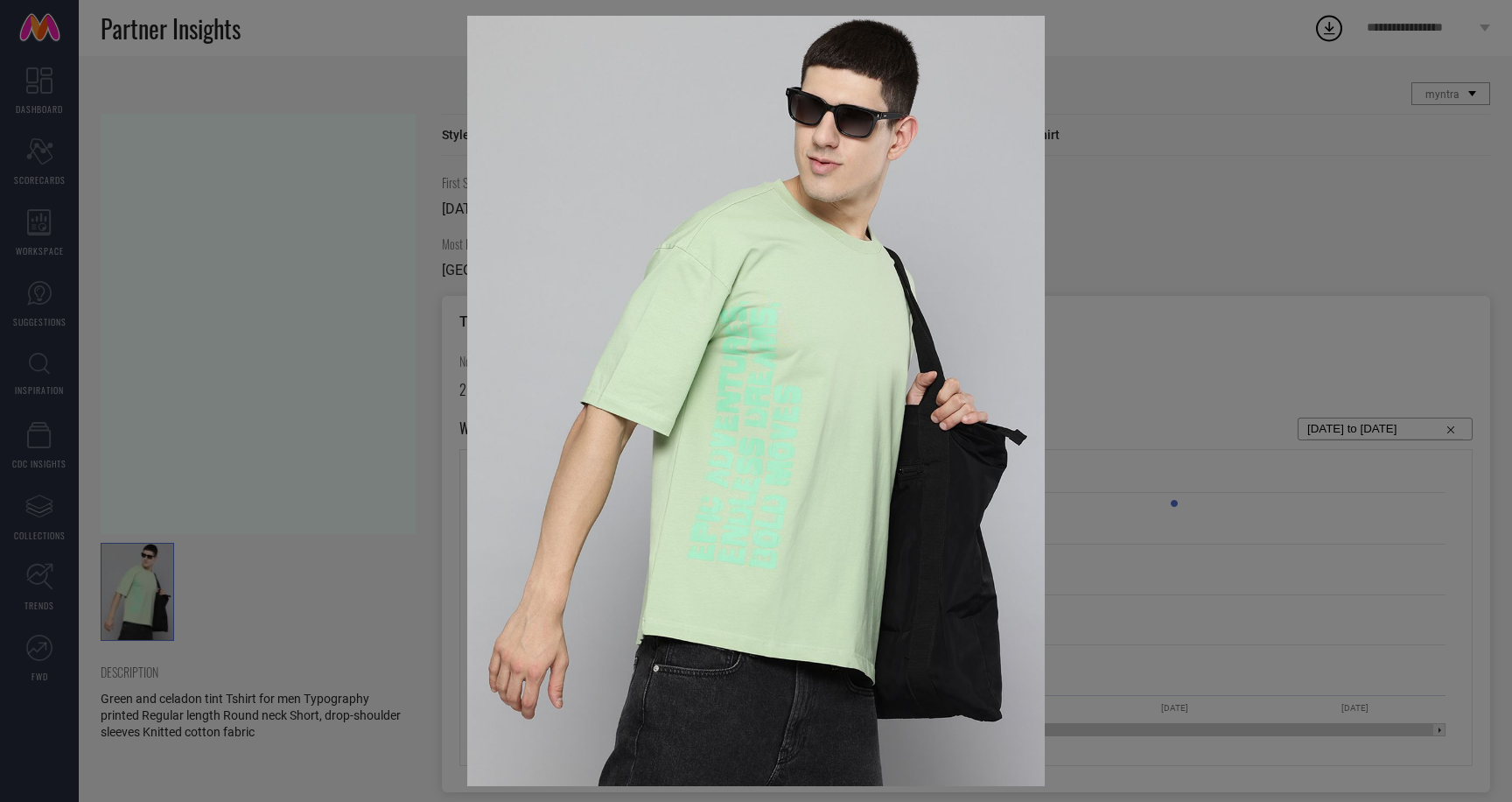
click at [1096, 134] on div at bounding box center [756, 401] width 1512 height 802
